Goal: Find specific page/section

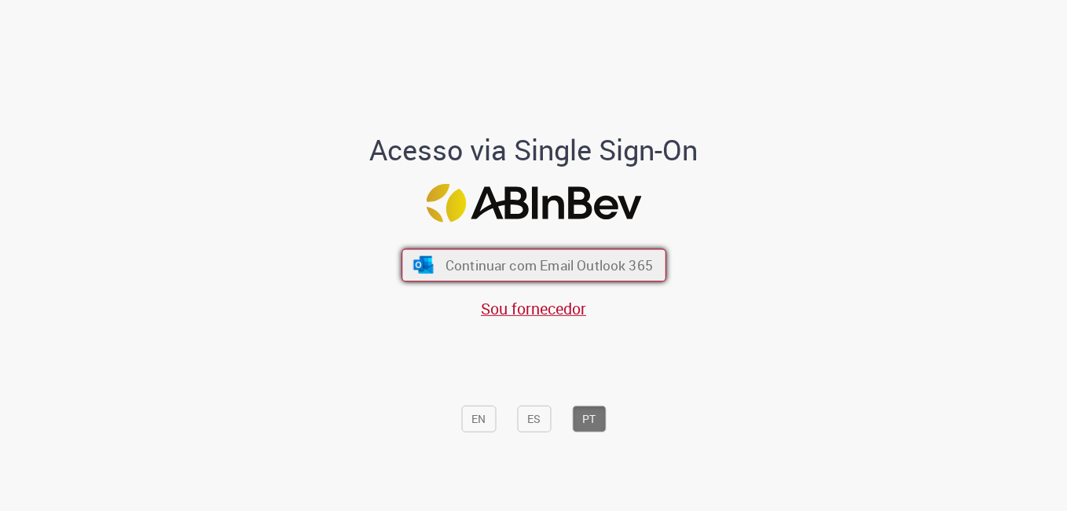
drag, startPoint x: 561, startPoint y: 262, endPoint x: 544, endPoint y: 261, distance: 17.3
click at [561, 262] on span "Continuar com Email Outlook 365" at bounding box center [548, 265] width 207 height 18
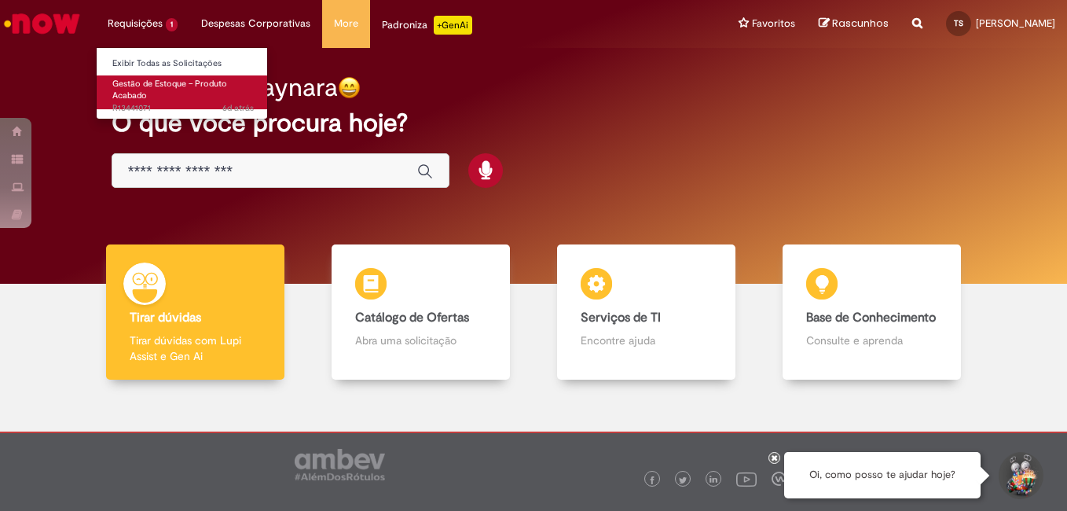
click at [155, 90] on link "Gestão de Estoque – Produto Acabado 6d atrás 6 dias atrás R13441071" at bounding box center [183, 92] width 173 height 34
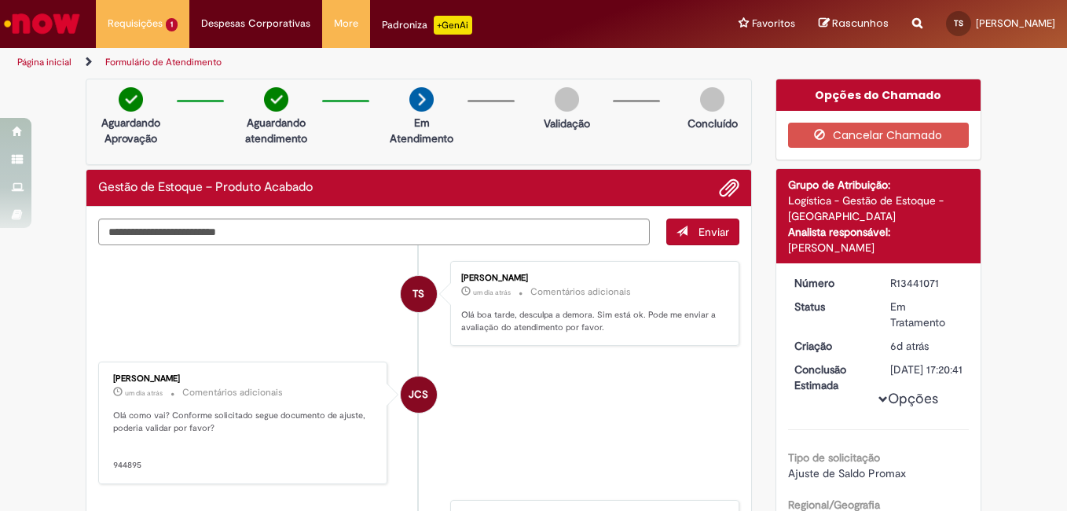
click at [28, 18] on img "Ir para a Homepage" at bounding box center [42, 23] width 81 height 31
